Goal: Information Seeking & Learning: Learn about a topic

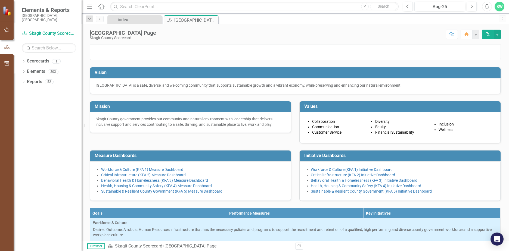
scroll to position [27, 0]
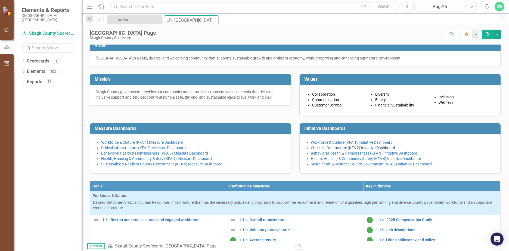
click at [347, 150] on link "Critical Infrastructure (KFA 2) Initiative Dashboard" at bounding box center [353, 148] width 84 height 4
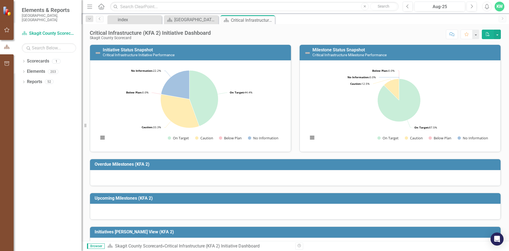
click at [268, 186] on div at bounding box center [295, 178] width 410 height 16
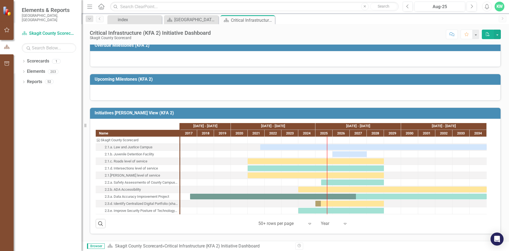
scroll to position [163, 0]
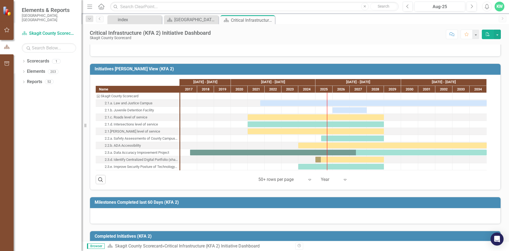
click at [148, 161] on div "2.3.d. Identify Centralized Digital Portfolio (shared technology)" at bounding box center [141, 159] width 73 height 7
drag, startPoint x: 148, startPoint y: 161, endPoint x: 144, endPoint y: 160, distance: 4.4
click at [144, 160] on div "2.3.d. Identify Centralized Digital Portfolio (shared technology)" at bounding box center [141, 159] width 73 height 7
click at [166, 160] on div "2.3.d. Identify Centralized Digital Portfolio (shared technology)" at bounding box center [141, 159] width 73 height 7
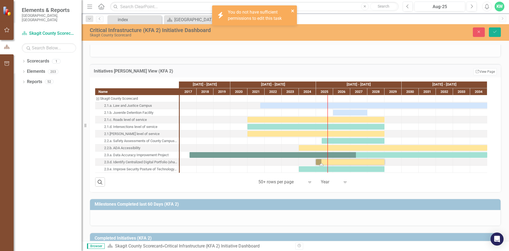
click at [292, 10] on icon "close" at bounding box center [293, 11] width 4 height 4
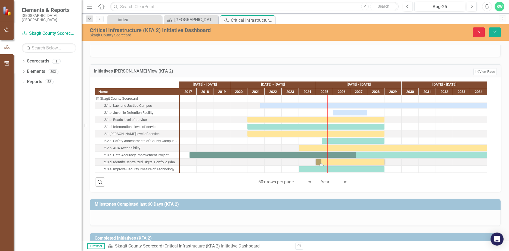
click at [479, 32] on icon "Close" at bounding box center [478, 32] width 5 height 4
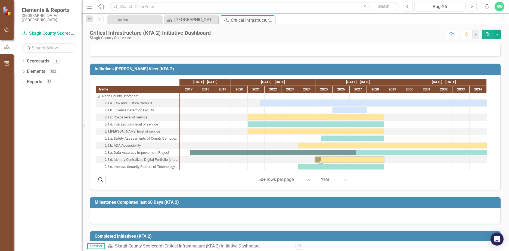
click at [469, 72] on td "Initiatives [PERSON_NAME] View (KFA 2)" at bounding box center [296, 69] width 403 height 9
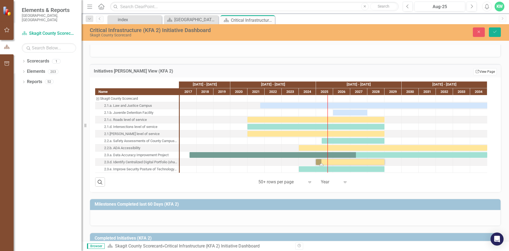
click at [487, 71] on link "Link View Page" at bounding box center [484, 71] width 23 height 7
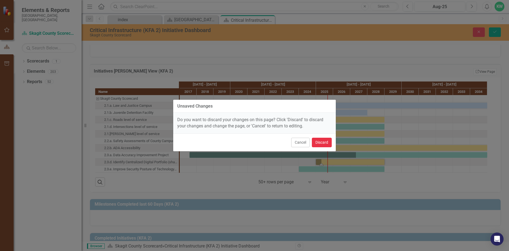
click at [317, 144] on button "Discard" at bounding box center [322, 143] width 20 height 10
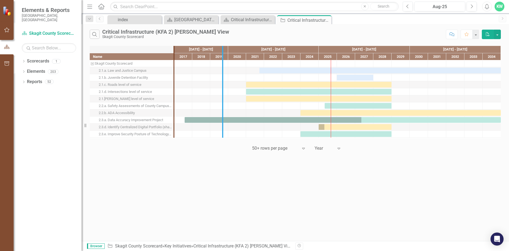
drag, startPoint x: 173, startPoint y: 70, endPoint x: 222, endPoint y: 70, distance: 48.6
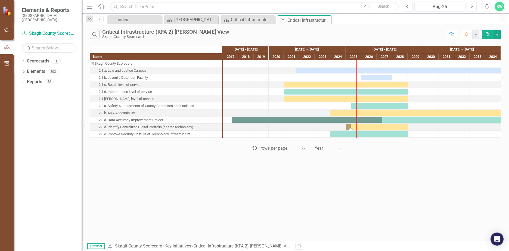
click at [349, 128] on div "Task: Start date: 2025-01-01 End date: 2028-12-31" at bounding box center [350, 129] width 4 height 3
click at [150, 128] on div "2.3.d. Identify Centralized Digital Portfolio (shared technology)" at bounding box center [146, 127] width 95 height 7
click at [240, 21] on div "Critical Infrastructure (KFA 2) Initiative Dashboard" at bounding box center [249, 19] width 36 height 7
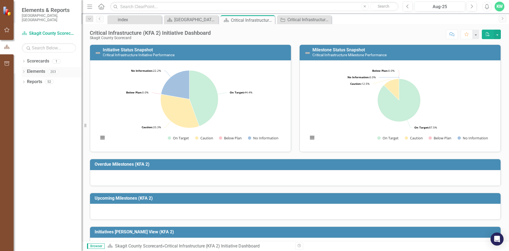
click at [24, 71] on icon "Dropdown" at bounding box center [24, 72] width 4 height 3
click at [28, 101] on div "Dropdown" at bounding box center [26, 103] width 4 height 5
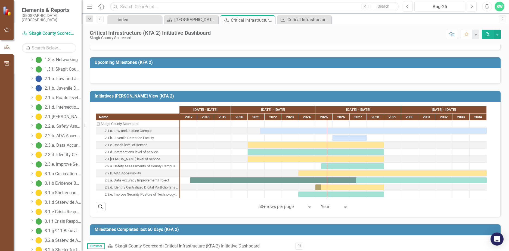
scroll to position [163, 0]
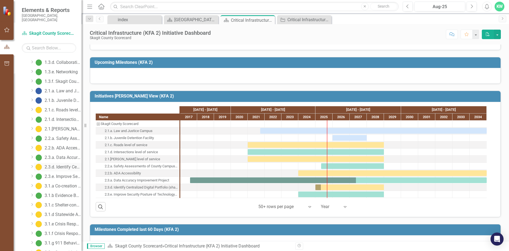
click at [54, 165] on link "2.3.d. Identify Centralized Digital Portfolio (shared technology)" at bounding box center [58, 167] width 48 height 9
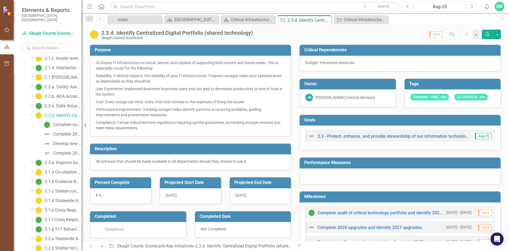
click at [55, 104] on div "2.3.a. Data Accuracy Improvement Project" at bounding box center [63, 106] width 37 height 5
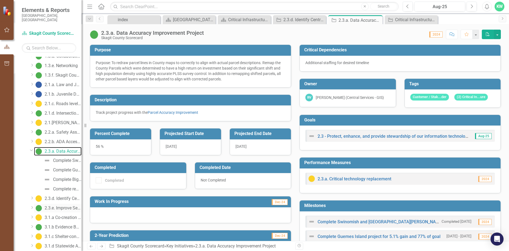
scroll to position [178, 0]
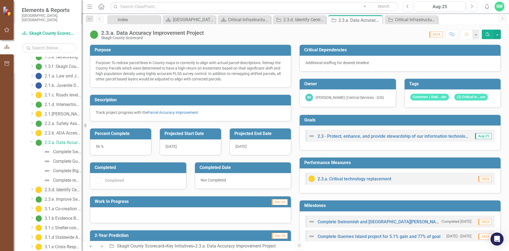
click at [54, 186] on link "2.3.d. Identify Centralized Digital Portfolio (shared technology)" at bounding box center [58, 190] width 48 height 9
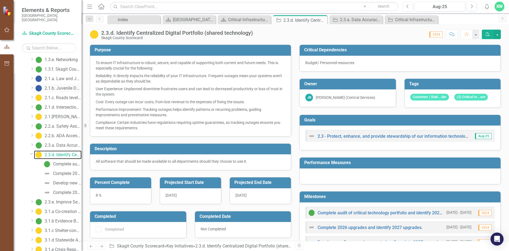
scroll to position [188, 0]
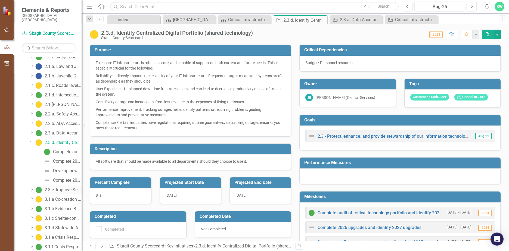
click at [60, 188] on div "2.3.e. Improve Security Posture of Technology infrastructure" at bounding box center [63, 190] width 37 height 5
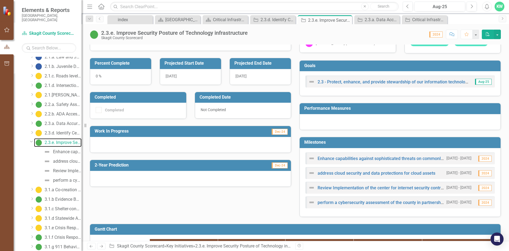
scroll to position [82, 0]
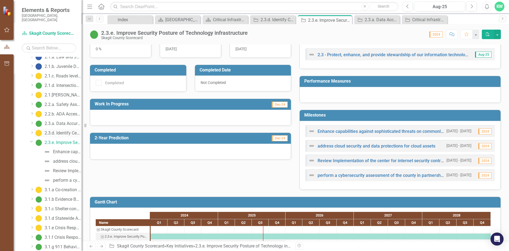
click at [54, 131] on div "2.3.d. Identify Centralized Digital Portfolio (shared technology)" at bounding box center [63, 133] width 37 height 5
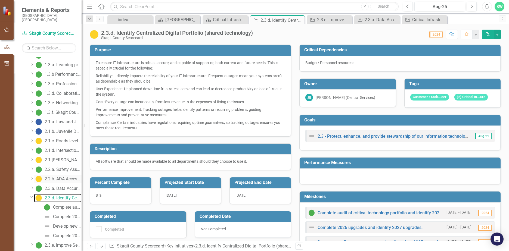
scroll to position [133, 0]
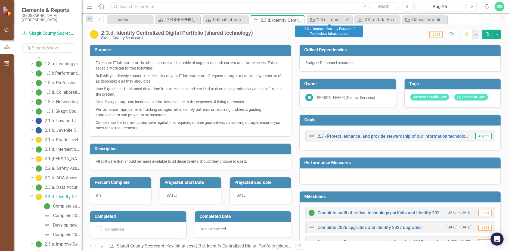
click at [348, 20] on icon "Close" at bounding box center [346, 20] width 5 height 4
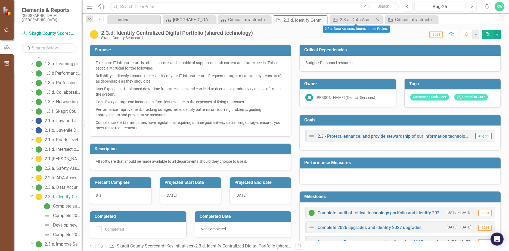
click at [377, 20] on icon "Close" at bounding box center [377, 20] width 5 height 4
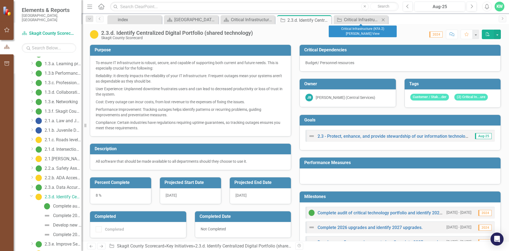
click at [382, 20] on icon "Close" at bounding box center [382, 20] width 5 height 4
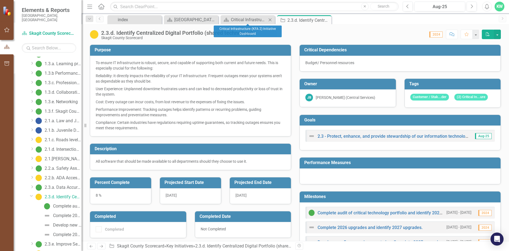
click at [271, 20] on icon "Close" at bounding box center [269, 20] width 5 height 4
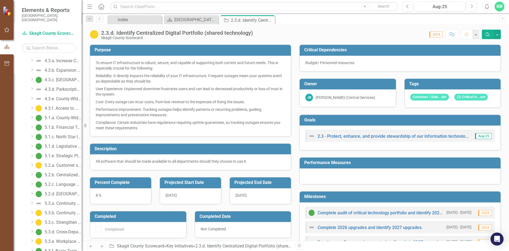
scroll to position [499, 0]
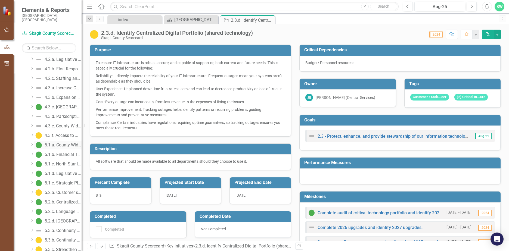
click at [62, 143] on link "5.1.a. County-Wide Operational Efficiency and Effectiveness" at bounding box center [58, 145] width 48 height 9
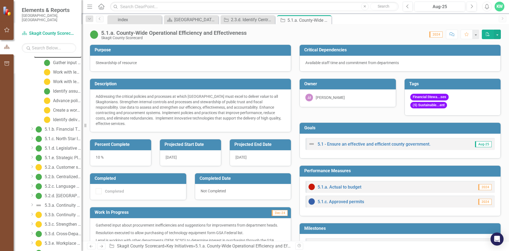
scroll to position [516, 0]
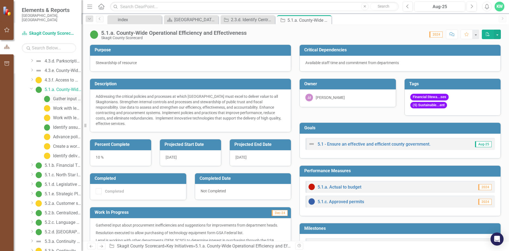
click at [56, 96] on div "Gather input about procurement inefficiencies and suggestions for improvement" at bounding box center [67, 98] width 29 height 5
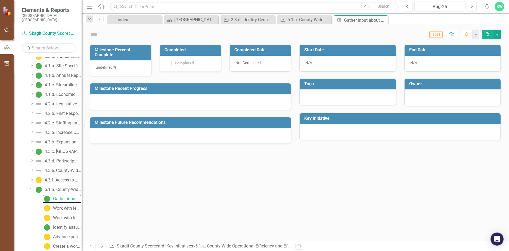
checkbox input "true"
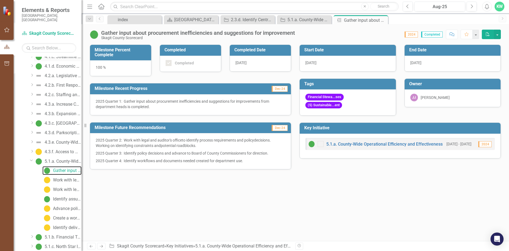
scroll to position [445, 0]
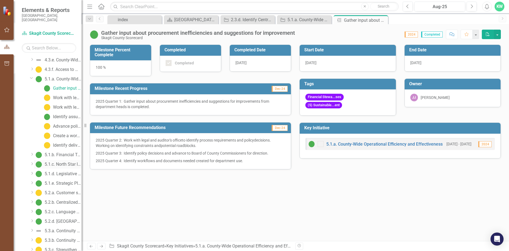
click at [63, 160] on link "5.1.c. North Star Interlocal Agreement" at bounding box center [58, 164] width 48 height 9
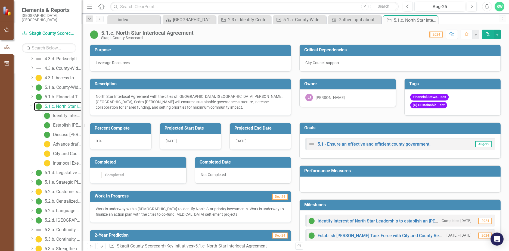
scroll to position [510, 0]
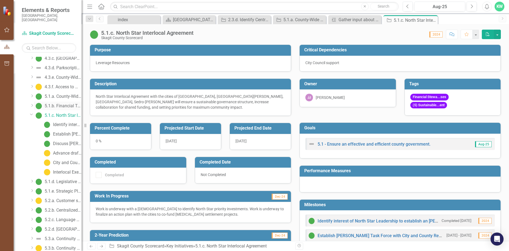
click at [57, 104] on div "5.1.b. Financial Transparency Tool" at bounding box center [63, 106] width 37 height 5
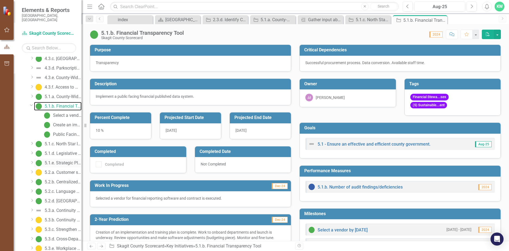
scroll to position [500, 0]
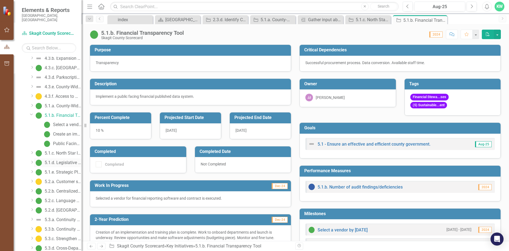
click at [58, 160] on div "5.1.d. Legislative Advocacy" at bounding box center [63, 162] width 37 height 5
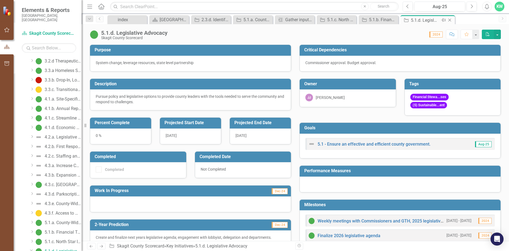
click at [448, 20] on icon "Close" at bounding box center [449, 20] width 5 height 4
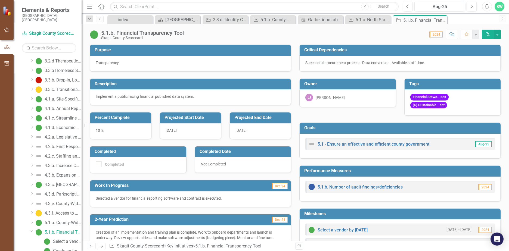
scroll to position [364, 0]
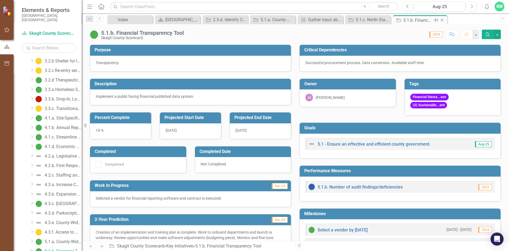
click at [442, 21] on icon "Close" at bounding box center [441, 20] width 5 height 4
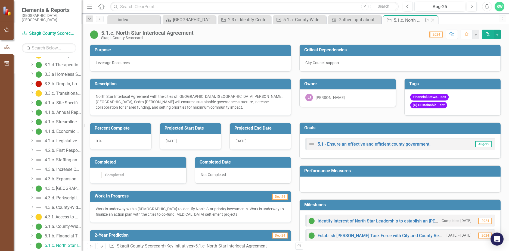
scroll to position [374, 0]
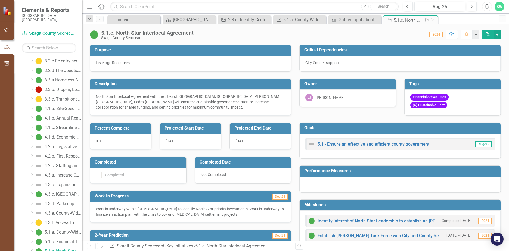
click at [431, 20] on icon "Close" at bounding box center [432, 20] width 5 height 4
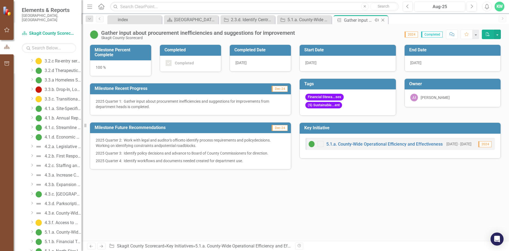
click at [383, 20] on icon "Close" at bounding box center [382, 20] width 5 height 4
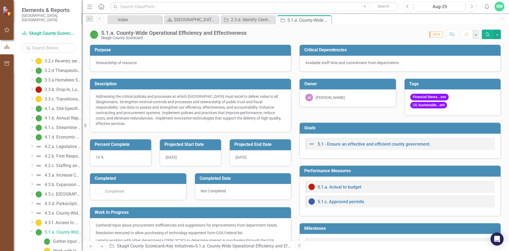
scroll to position [355, 0]
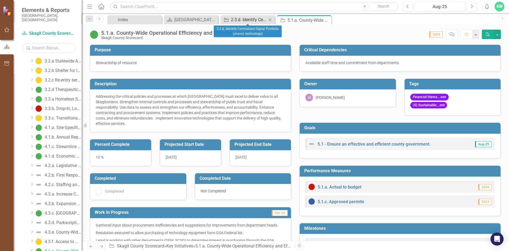
click at [239, 19] on div "2.3.d. Identify Centralized Digital Portfolio (shared technology)" at bounding box center [249, 19] width 36 height 7
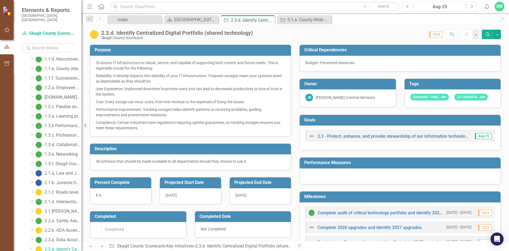
scroll to position [79, 0]
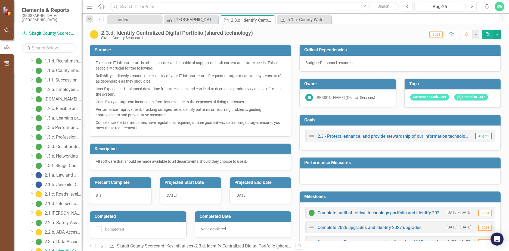
click at [314, 25] on div "2.3.d. Identify Centralized Digital Portfolio (shared technology) Skagit County…" at bounding box center [295, 32] width 427 height 16
click at [307, 21] on div "5.1.a. County-Wide Operational Efficiency and Effectiveness" at bounding box center [305, 19] width 36 height 7
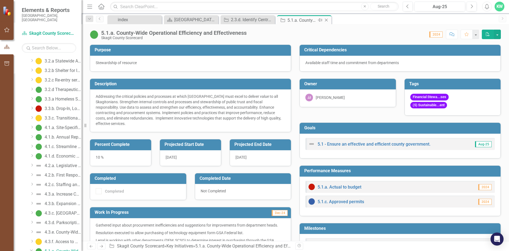
click at [327, 19] on icon "Close" at bounding box center [325, 20] width 5 height 4
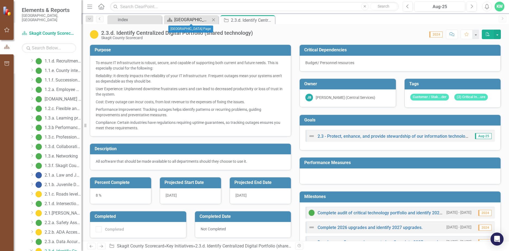
click at [198, 19] on div "[GEOGRAPHIC_DATA] Page" at bounding box center [192, 19] width 36 height 7
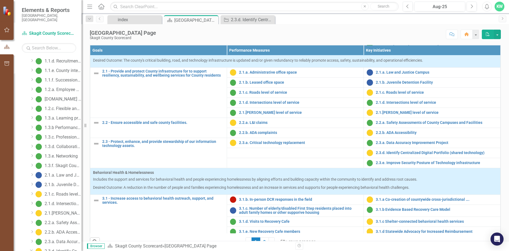
scroll to position [190, 0]
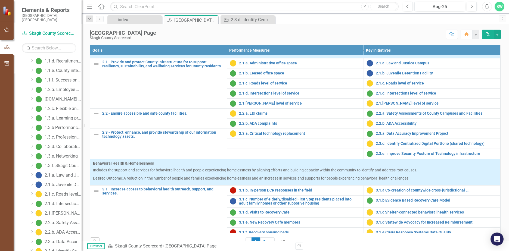
drag, startPoint x: 154, startPoint y: 189, endPoint x: 147, endPoint y: 189, distance: 6.8
click at [154, 159] on td "2.3 - Protect, enhance, and provide stewardship of our information technology a…" at bounding box center [158, 144] width 137 height 30
drag, startPoint x: 145, startPoint y: 187, endPoint x: 113, endPoint y: 205, distance: 36.5
click at [111, 211] on tbody "Workforce & Culture Desired Outcome: A robust Human Resources infrastructure th…" at bounding box center [295, 186] width 410 height 642
drag, startPoint x: 101, startPoint y: 176, endPoint x: 149, endPoint y: 187, distance: 49.0
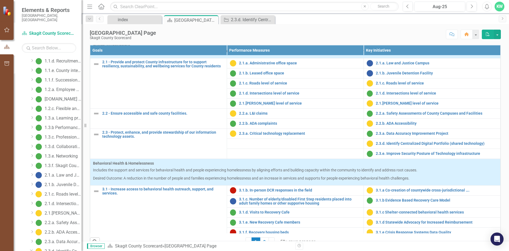
click at [149, 159] on td "2.3 - Protect, enhance, and provide stewardship of our information technology a…" at bounding box center [158, 144] width 137 height 30
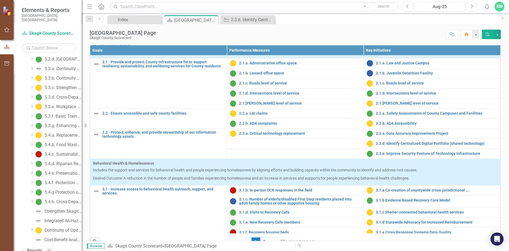
scroll to position [662, 0]
click at [56, 198] on div "5.4.h. Cross-Department Natural Resources Policy Alignment" at bounding box center [63, 200] width 37 height 5
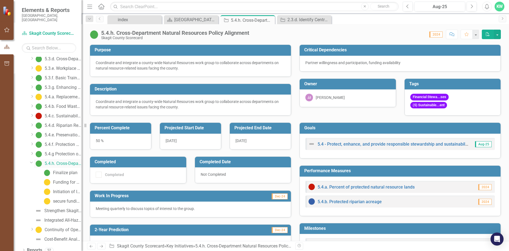
scroll to position [662, 0]
click at [63, 151] on div "5.4.g Protection of Water Quality" at bounding box center [63, 153] width 37 height 5
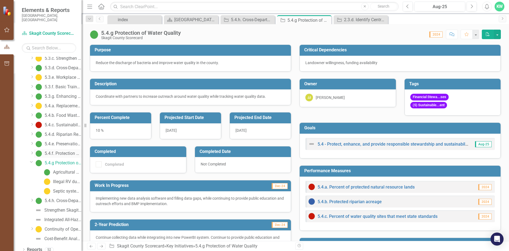
click at [57, 149] on link "5.4.f. Protection of Critical Areas" at bounding box center [58, 153] width 48 height 9
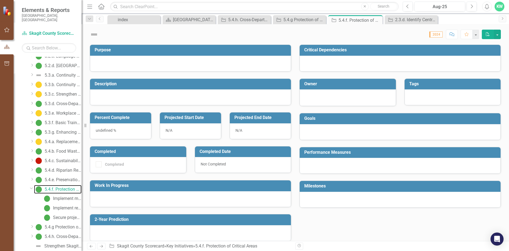
scroll to position [554, 0]
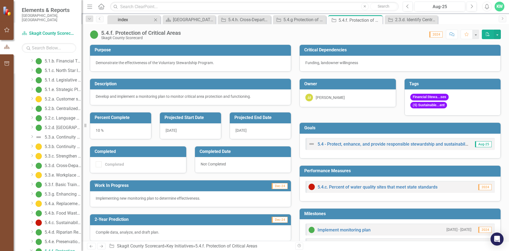
click at [140, 19] on div "index" at bounding box center [135, 19] width 35 height 7
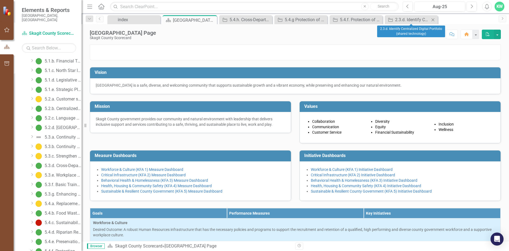
click at [430, 20] on icon "Close" at bounding box center [432, 20] width 5 height 4
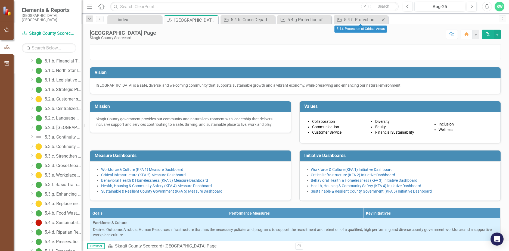
click at [381, 21] on icon "Close" at bounding box center [382, 20] width 5 height 4
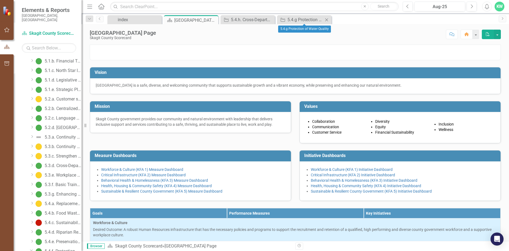
click at [328, 19] on icon "Close" at bounding box center [326, 20] width 5 height 4
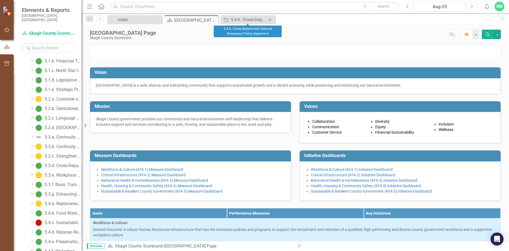
click at [270, 20] on icon "Close" at bounding box center [269, 20] width 5 height 4
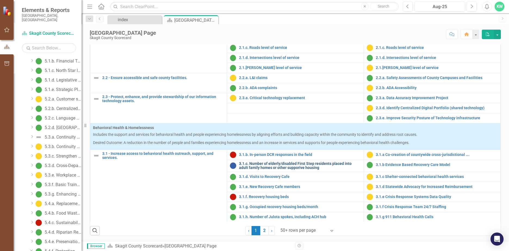
scroll to position [217, 0]
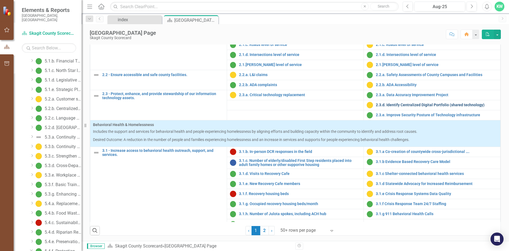
click at [380, 106] on link "2.3.d. Identify Centralized Digital Portfolio (shared technology)" at bounding box center [437, 105] width 122 height 4
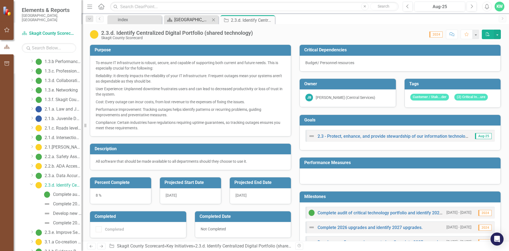
scroll to position [79, 0]
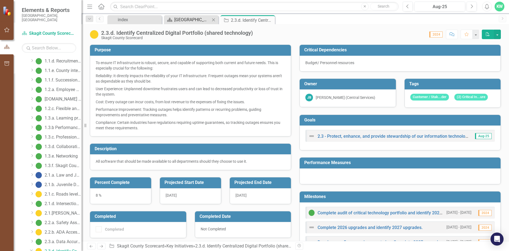
click at [193, 21] on div "[GEOGRAPHIC_DATA] Page" at bounding box center [192, 19] width 36 height 7
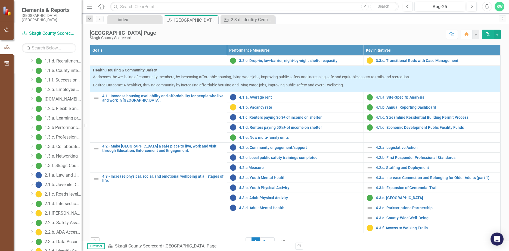
scroll to position [220, 0]
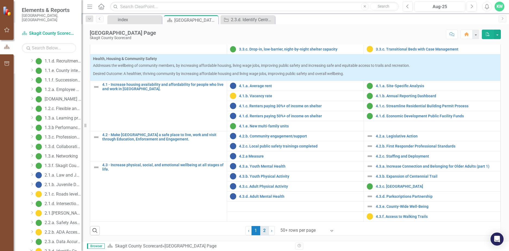
click at [260, 231] on link "2" at bounding box center [264, 230] width 9 height 9
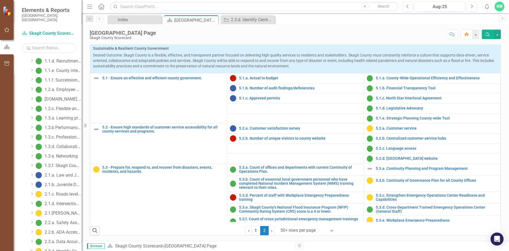
scroll to position [190, 0]
click at [383, 90] on link "5.1.b. Financial Transparency Tool" at bounding box center [437, 88] width 122 height 4
